Goal: Transaction & Acquisition: Purchase product/service

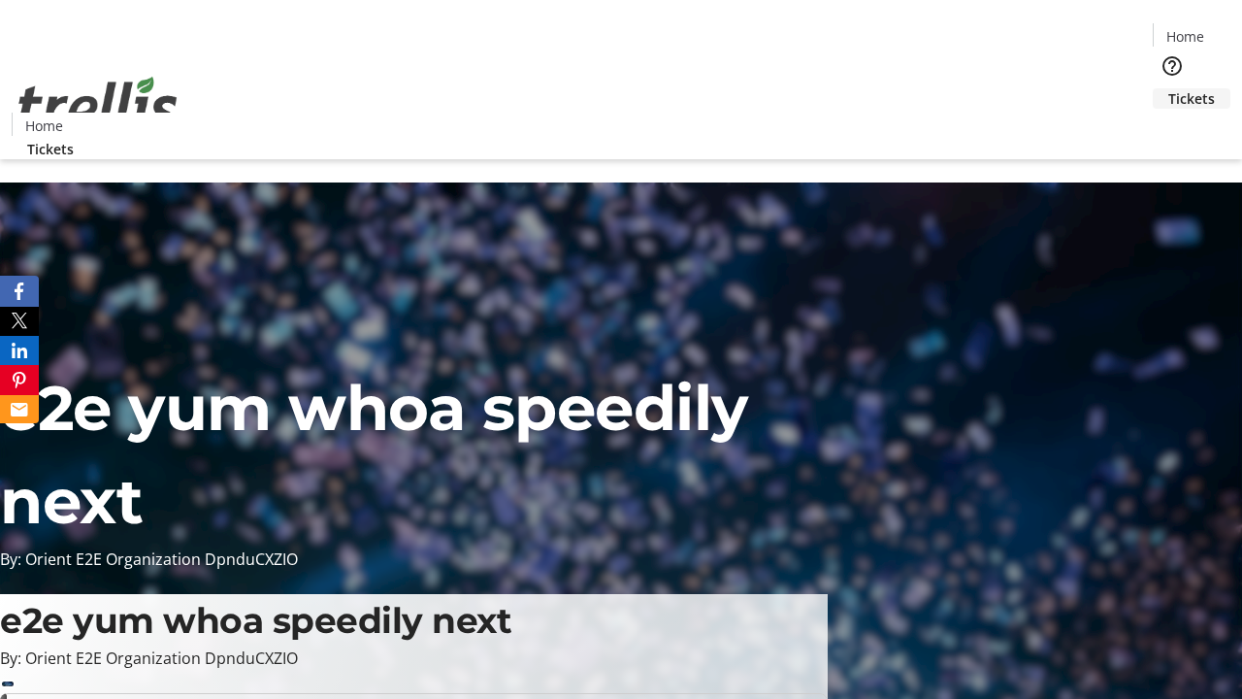
click at [1169, 88] on span "Tickets" at bounding box center [1192, 98] width 47 height 20
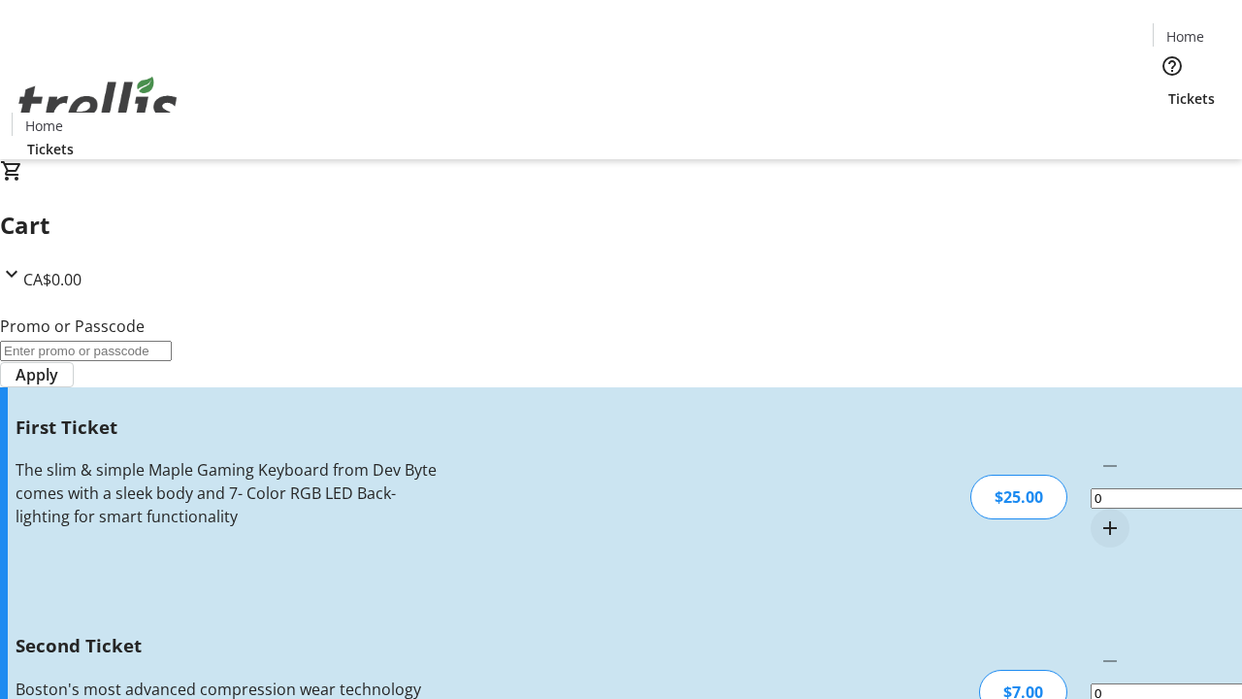
click at [1099, 516] on mat-icon "Increment by one" at bounding box center [1110, 527] width 23 height 23
type input "1"
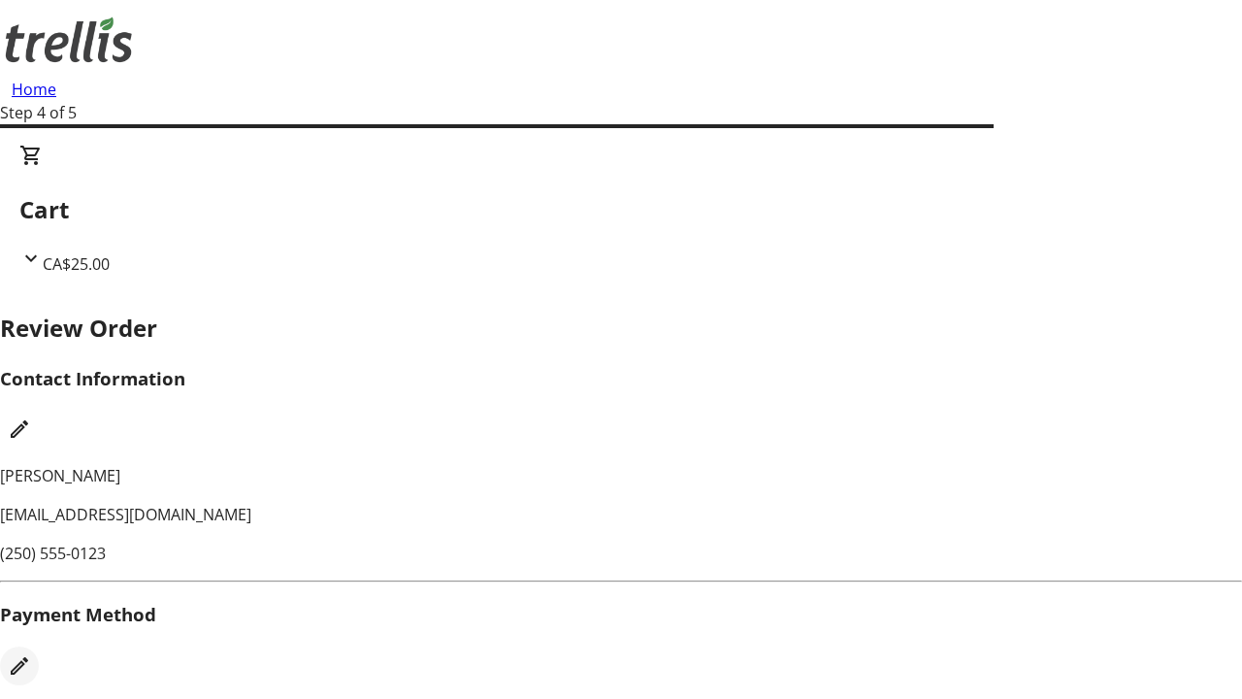
click at [31, 654] on mat-icon "Edit Payment Method" at bounding box center [19, 665] width 23 height 23
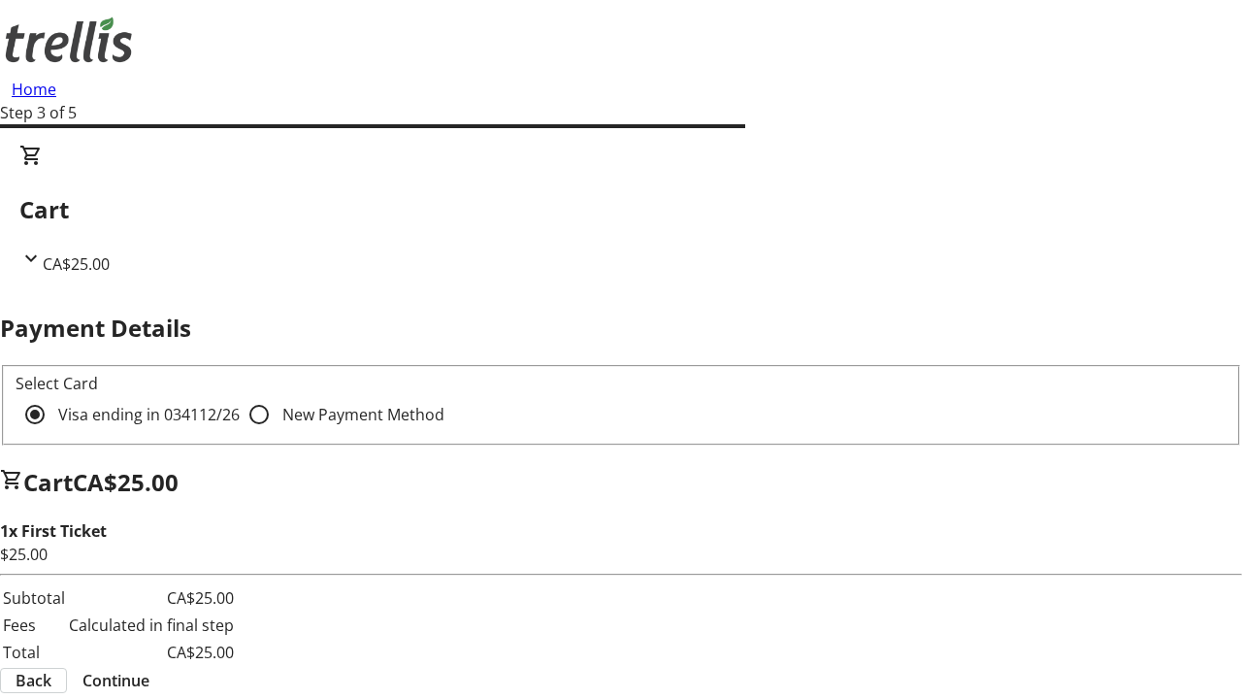
click at [240, 395] on input "New Payment Method" at bounding box center [259, 414] width 39 height 39
radio input "true"
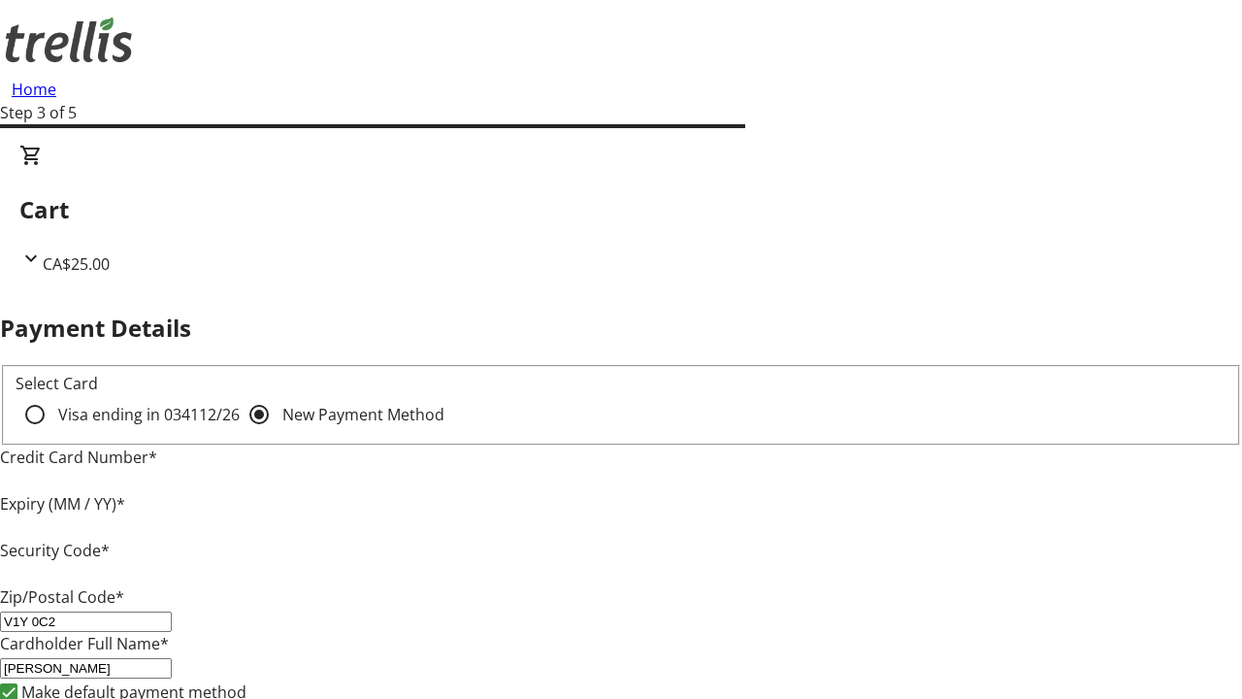
type input "V1Y 0C2"
